Goal: Task Accomplishment & Management: Complete application form

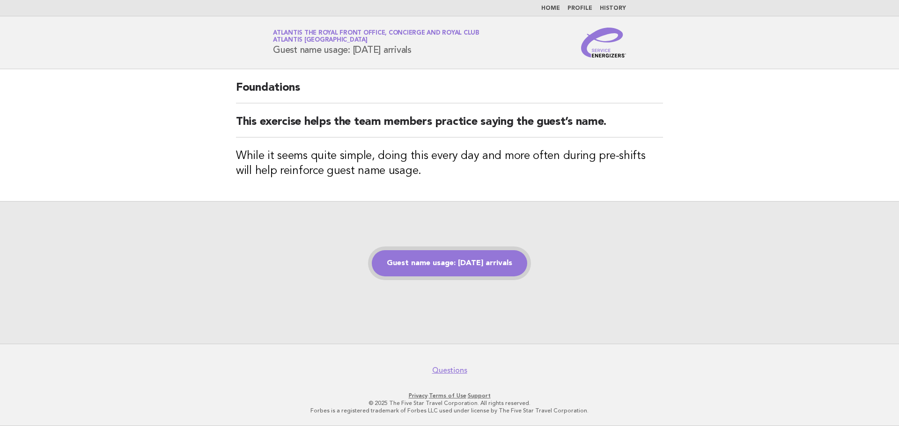
click at [453, 263] on link "Guest name usage: [DATE] arrivals" at bounding box center [449, 263] width 155 height 26
click at [468, 258] on link "Guest name usage: [DATE] arrivals" at bounding box center [449, 263] width 155 height 26
click at [417, 254] on link "Guest name usage: [DATE] arrivals" at bounding box center [449, 263] width 155 height 26
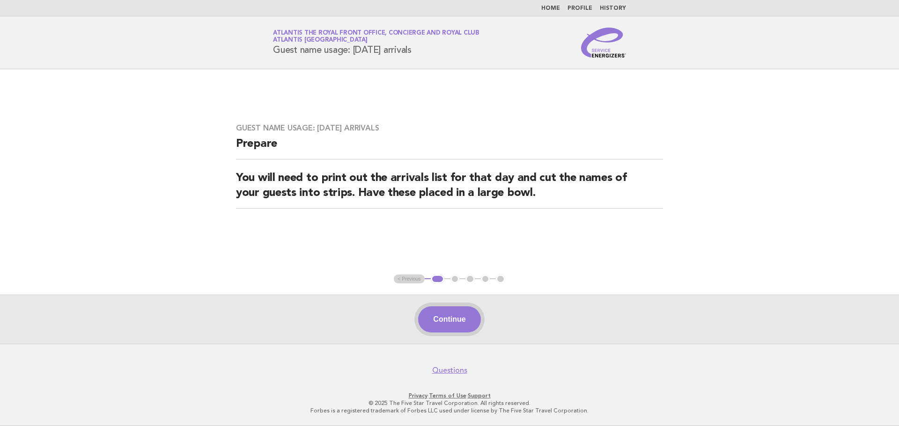
click at [459, 322] on button "Continue" at bounding box center [449, 320] width 62 height 26
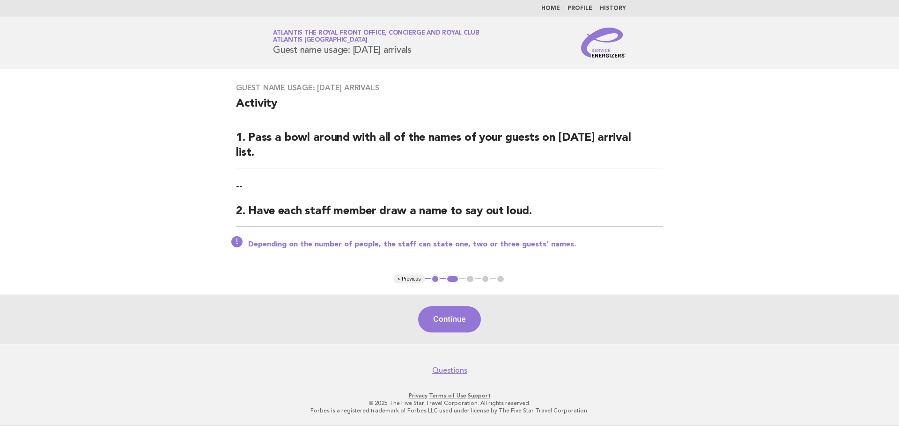
click at [458, 319] on button "Continue" at bounding box center [449, 320] width 62 height 26
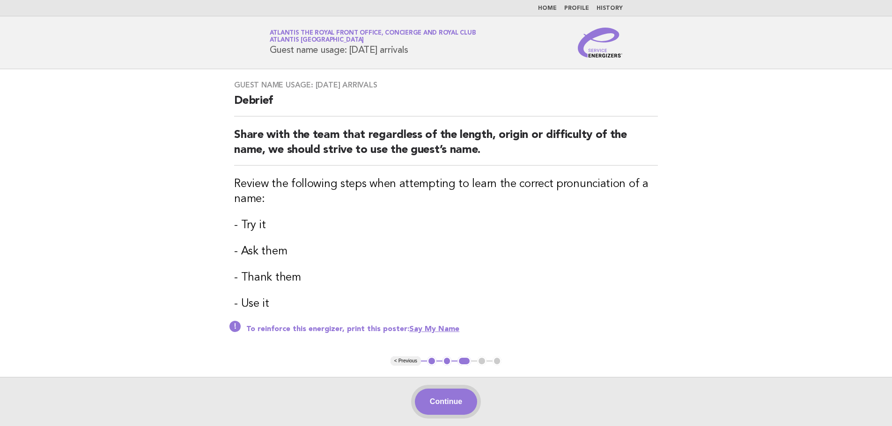
click at [445, 399] on button "Continue" at bounding box center [446, 402] width 62 height 26
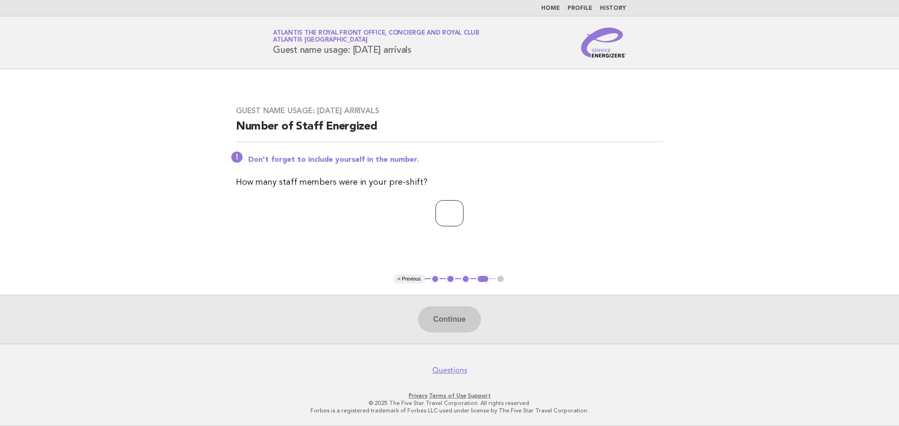
click at [439, 219] on input "number" at bounding box center [449, 213] width 28 height 26
type input "*"
drag, startPoint x: 454, startPoint y: 329, endPoint x: 456, endPoint y: 322, distance: 7.1
click at [454, 329] on button "Continue" at bounding box center [449, 320] width 62 height 26
